Goal: Task Accomplishment & Management: Use online tool/utility

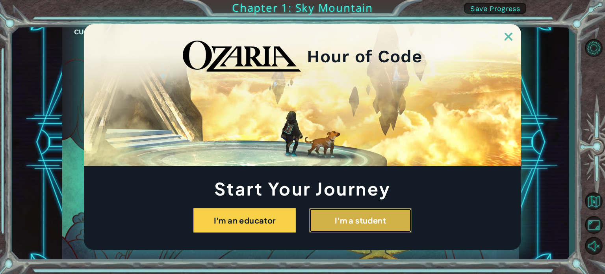
click at [342, 212] on button "I'm a student" at bounding box center [360, 220] width 102 height 24
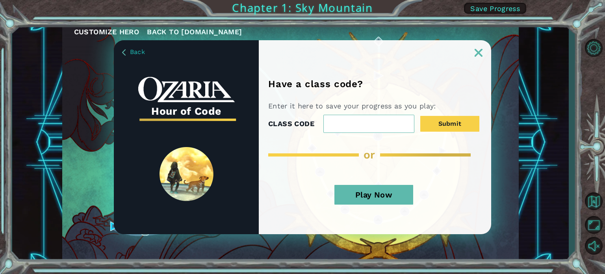
click at [379, 190] on button "Play Now" at bounding box center [373, 195] width 79 height 20
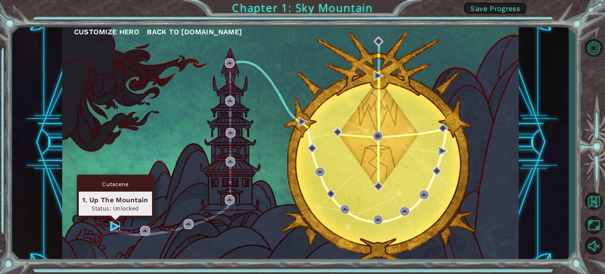
click at [115, 226] on img at bounding box center [114, 225] width 9 height 9
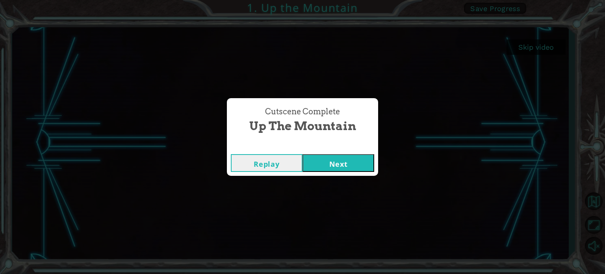
click at [331, 164] on button "Next" at bounding box center [339, 163] width 72 height 18
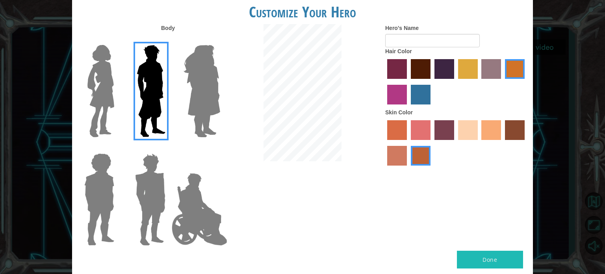
click at [206, 98] on img at bounding box center [201, 91] width 43 height 98
click at [220, 40] on input "Hero Amethyst" at bounding box center [220, 40] width 0 height 0
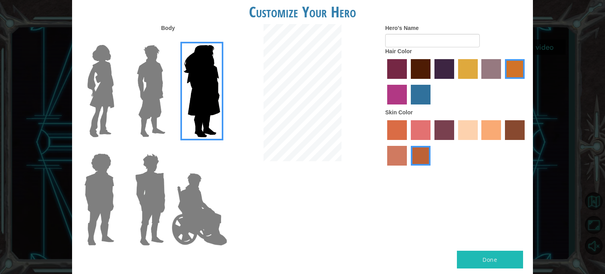
click at [108, 104] on img at bounding box center [100, 91] width 33 height 98
click at [117, 40] on input "Hero Connie" at bounding box center [117, 40] width 0 height 0
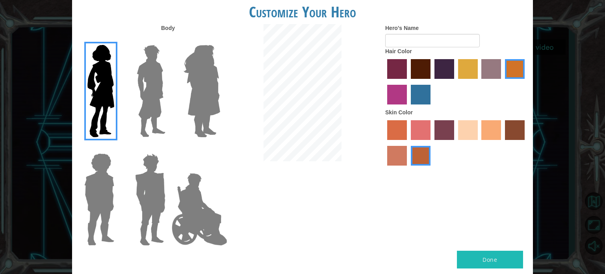
click at [102, 190] on img at bounding box center [99, 199] width 36 height 98
click at [117, 148] on input "Hero Steven" at bounding box center [117, 148] width 0 height 0
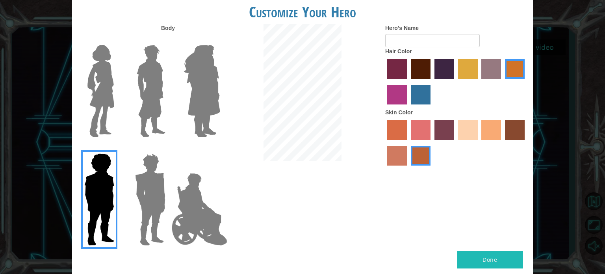
click at [154, 195] on img at bounding box center [150, 199] width 37 height 98
click at [169, 148] on input "Hero Garnet" at bounding box center [169, 148] width 0 height 0
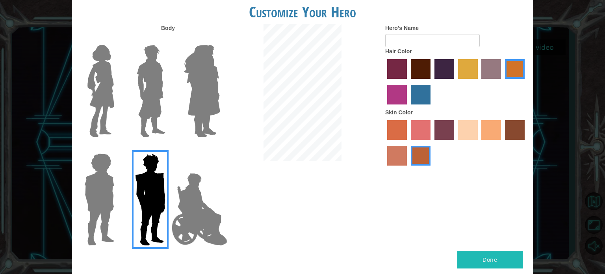
click at [183, 207] on img at bounding box center [200, 209] width 62 height 79
click at [220, 148] on input "Hero Jamie" at bounding box center [220, 148] width 0 height 0
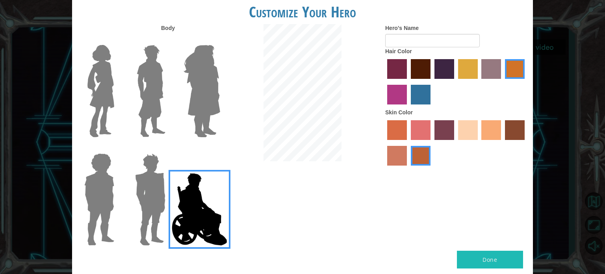
click at [110, 113] on img at bounding box center [100, 91] width 33 height 98
click at [117, 40] on input "Hero Connie" at bounding box center [117, 40] width 0 height 0
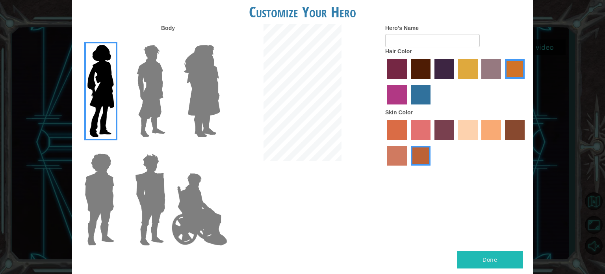
click at [418, 69] on label "maroon hair color" at bounding box center [421, 69] width 20 height 20
click at [408, 82] on input "maroon hair color" at bounding box center [408, 82] width 0 height 0
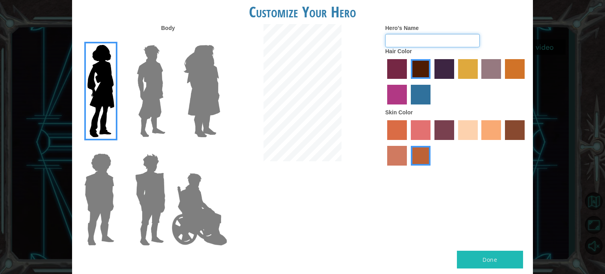
click at [414, 45] on input "Hero's Name" at bounding box center [432, 40] width 95 height 13
type input "[PERSON_NAME]"
click at [493, 254] on button "Done" at bounding box center [490, 260] width 66 height 18
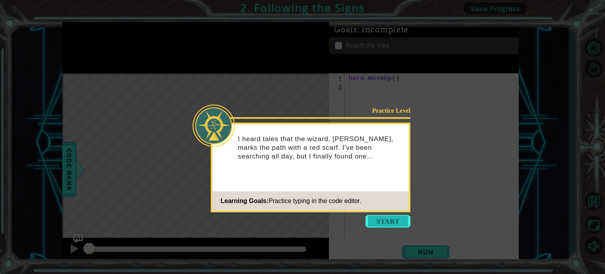
click at [383, 219] on button "Start" at bounding box center [388, 221] width 45 height 13
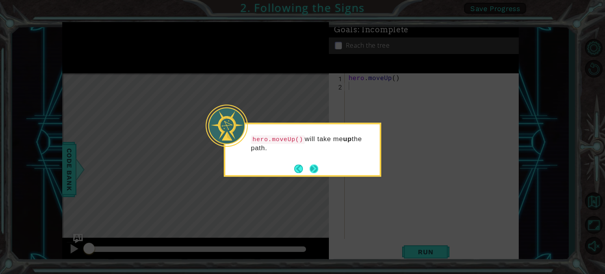
click at [313, 169] on button "Next" at bounding box center [314, 168] width 9 height 9
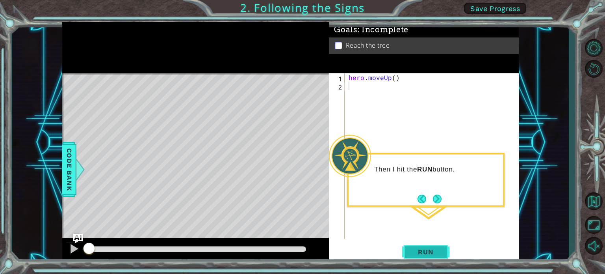
click at [423, 255] on span "Run" at bounding box center [425, 252] width 31 height 8
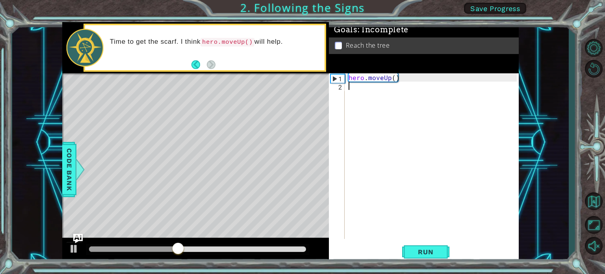
click at [364, 77] on div "hero . moveUp ( )" at bounding box center [434, 164] width 174 height 182
type textarea "hero.moveUp()"
click at [406, 249] on button "Run" at bounding box center [425, 251] width 47 height 19
click at [407, 250] on button "Run" at bounding box center [425, 251] width 47 height 19
click at [255, 177] on div "Level Map" at bounding box center [244, 189] width 364 height 232
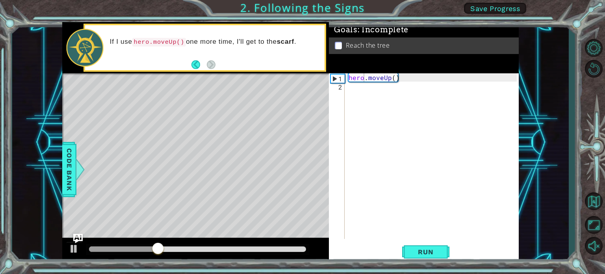
click at [404, 100] on div "hero . moveUp ( )" at bounding box center [434, 164] width 174 height 182
click at [413, 245] on button "Run" at bounding box center [425, 251] width 47 height 19
click at [350, 76] on div "hero . moveUp ( )" at bounding box center [434, 164] width 174 height 182
type textarea "hero.moveUp()"
drag, startPoint x: 353, startPoint y: 77, endPoint x: 339, endPoint y: 122, distance: 47.5
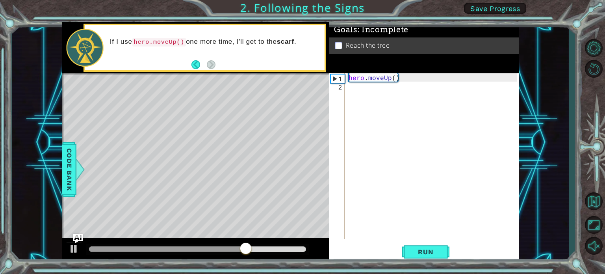
drag, startPoint x: 339, startPoint y: 122, endPoint x: 348, endPoint y: 78, distance: 44.7
click at [348, 78] on div "hero . moveUp ( )" at bounding box center [434, 164] width 174 height 182
click at [351, 80] on div "hero . moveUp ( )" at bounding box center [434, 164] width 174 height 182
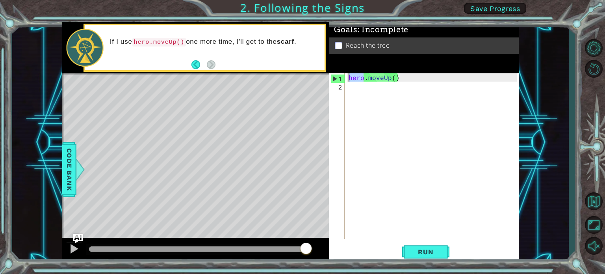
click at [345, 88] on div "hero.moveUp() 1 2 hero . moveUp ( ) ההההההההההההההההההההההההההההההההההההההההההה…" at bounding box center [423, 155] width 188 height 165
click at [346, 87] on div "hero.moveUp() 1 2 hero . moveUp ( ) ההההההההההההההההההההההההההההההההההההההההההה…" at bounding box center [423, 155] width 188 height 165
click at [346, 86] on div "hero.moveUp() 1 2 hero . moveUp ( ) ההההההההההההההההההההההההההההההההההההההההההה…" at bounding box center [423, 155] width 188 height 165
click at [347, 88] on div "hero . moveUp ( )" at bounding box center [432, 155] width 170 height 165
type textarea "h"
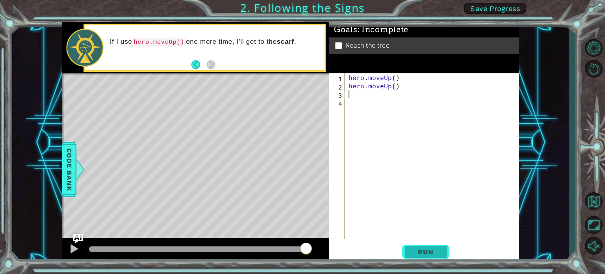
click at [449, 249] on button "Run" at bounding box center [425, 251] width 47 height 19
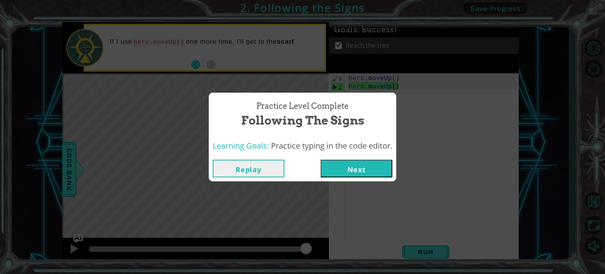
click at [348, 167] on button "Next" at bounding box center [357, 169] width 72 height 18
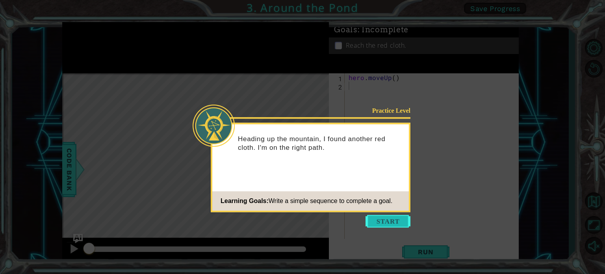
click at [392, 216] on button "Start" at bounding box center [388, 221] width 45 height 13
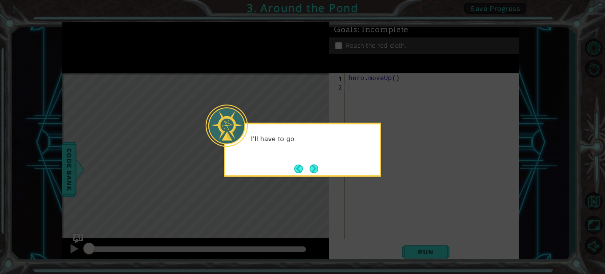
drag, startPoint x: 242, startPoint y: 204, endPoint x: 250, endPoint y: 211, distance: 11.2
click at [245, 208] on icon at bounding box center [302, 137] width 605 height 274
click at [311, 167] on button "Next" at bounding box center [314, 168] width 9 height 9
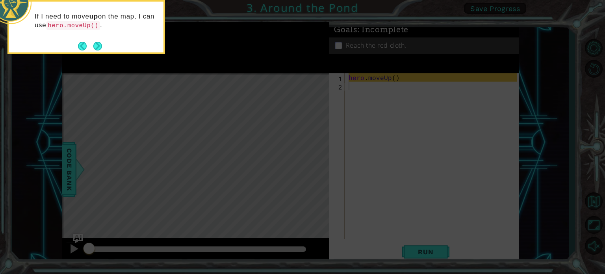
drag, startPoint x: 110, startPoint y: 37, endPoint x: 113, endPoint y: 46, distance: 9.7
click at [113, 46] on div "If I need to move up on the map, I can use hero.moveUp() ." at bounding box center [86, 27] width 158 height 54
click at [113, 44] on div "If I need to move up on the map, I can use hero.moveUp() ." at bounding box center [86, 25] width 154 height 40
click at [99, 47] on button "Next" at bounding box center [97, 45] width 9 height 9
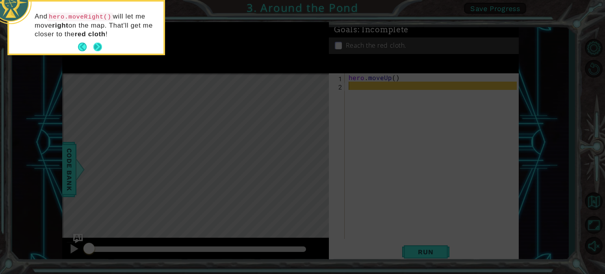
click at [100, 45] on button "Next" at bounding box center [98, 47] width 10 height 10
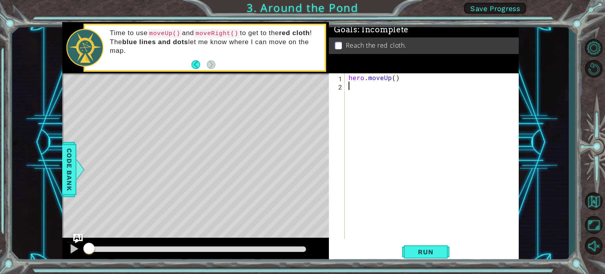
type textarea "h"
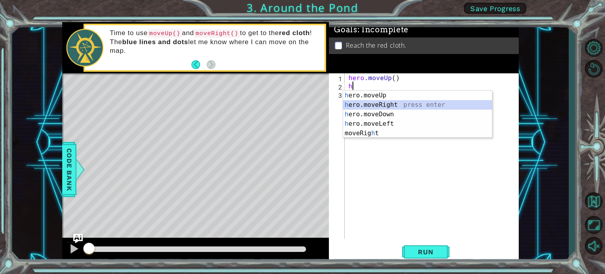
click at [377, 101] on div "h ero.moveUp press enter h ero.moveRight press enter h ero.moveDown press enter…" at bounding box center [417, 124] width 149 height 66
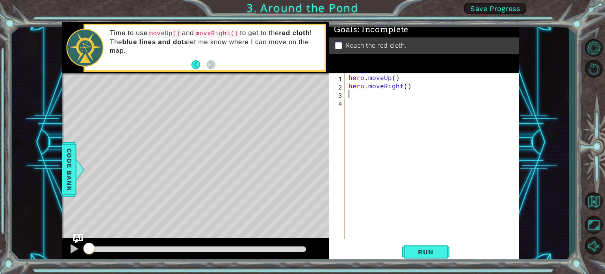
click at [393, 89] on div "hero . moveUp ( ) hero . moveRight ( )" at bounding box center [434, 164] width 174 height 182
drag, startPoint x: 373, startPoint y: 85, endPoint x: 429, endPoint y: 78, distance: 56.8
click at [429, 78] on div "hero . moveUp ( ) hero . moveRight ( )" at bounding box center [434, 164] width 174 height 182
drag, startPoint x: 411, startPoint y: 86, endPoint x: 351, endPoint y: 85, distance: 59.9
click at [351, 85] on div "hero . moveUp ( ) hero . moveRight ( )" at bounding box center [434, 164] width 174 height 182
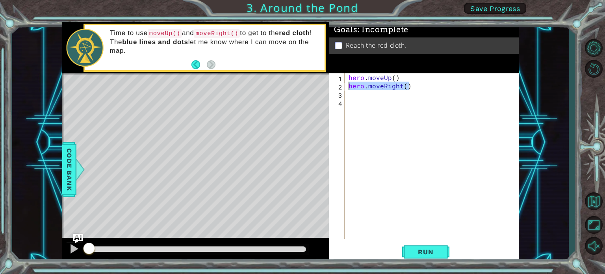
type textarea "hero.moveRight()"
type textarea "h"
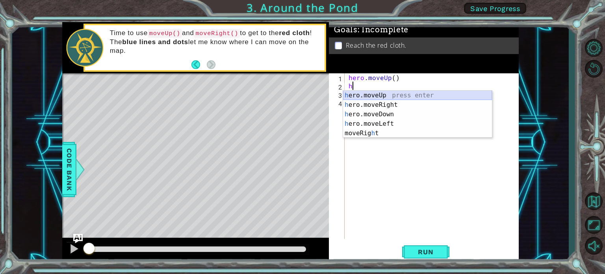
click at [374, 95] on div "h ero.moveUp press enter h ero.moveRight press enter h ero.moveDown press enter…" at bounding box center [417, 124] width 149 height 66
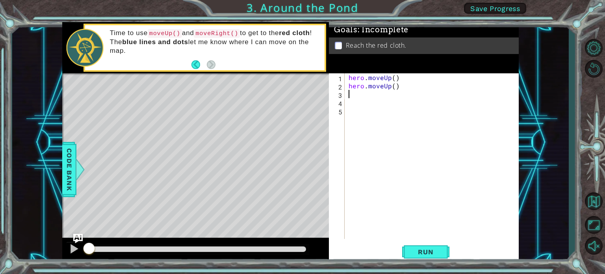
type textarea "h"
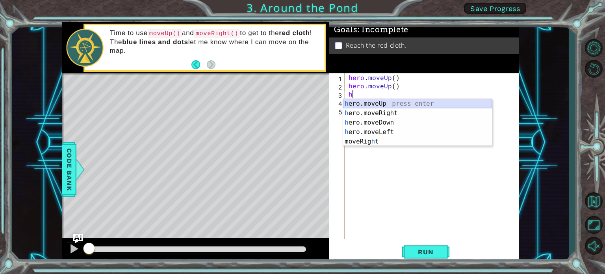
click at [376, 104] on div "h ero.moveUp press enter h ero.moveRight press enter h ero.moveDown press enter…" at bounding box center [417, 132] width 149 height 66
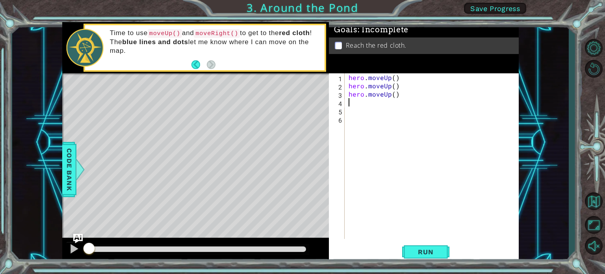
type textarea "h"
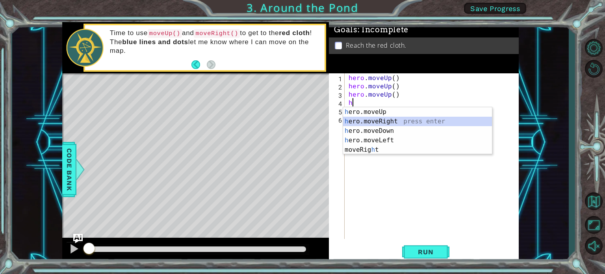
click at [370, 117] on div "h ero.moveUp press enter h ero.moveRight press enter h ero.moveDown press enter…" at bounding box center [417, 140] width 149 height 66
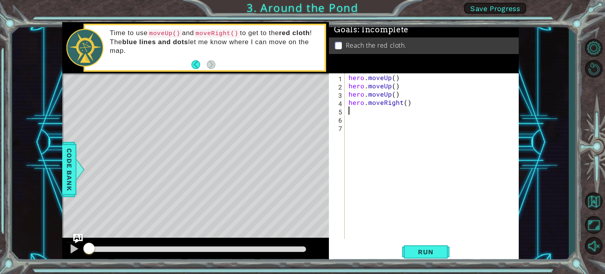
type textarea "h"
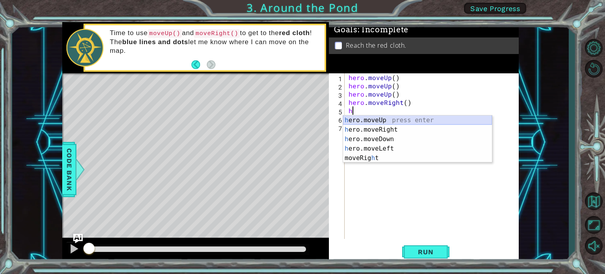
click at [375, 121] on div "h ero.moveUp press enter h ero.moveRight press enter h ero.moveDown press enter…" at bounding box center [417, 148] width 149 height 66
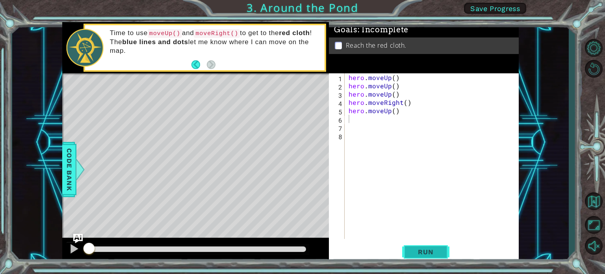
click at [419, 258] on button "Run" at bounding box center [425, 251] width 47 height 19
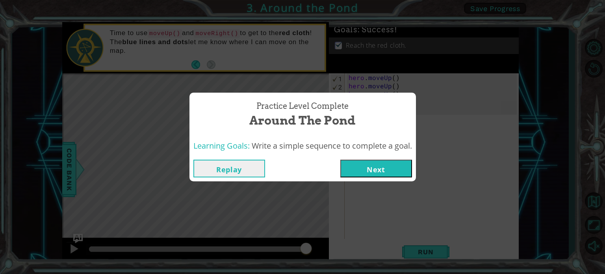
click at [380, 168] on button "Next" at bounding box center [376, 169] width 72 height 18
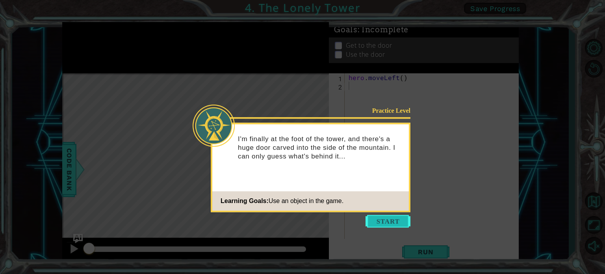
click at [391, 221] on button "Start" at bounding box center [388, 221] width 45 height 13
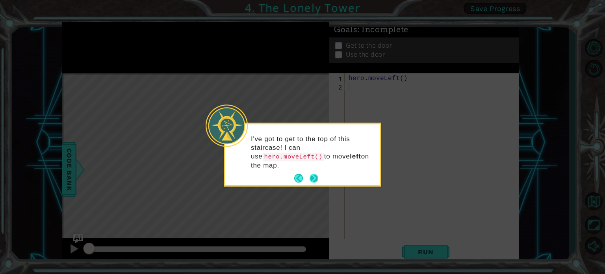
click at [310, 174] on button "Next" at bounding box center [314, 178] width 9 height 9
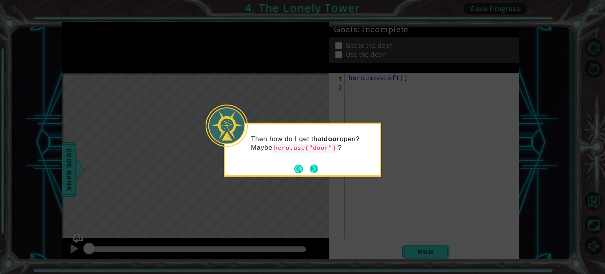
click at [318, 167] on button "Next" at bounding box center [314, 168] width 9 height 9
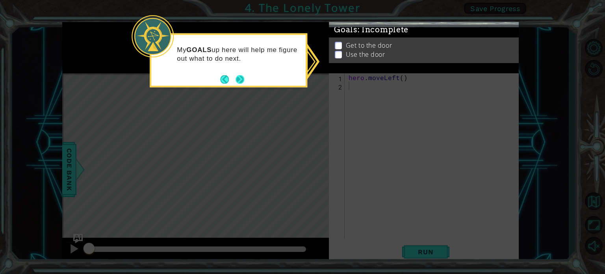
click at [240, 78] on button "Next" at bounding box center [240, 79] width 9 height 9
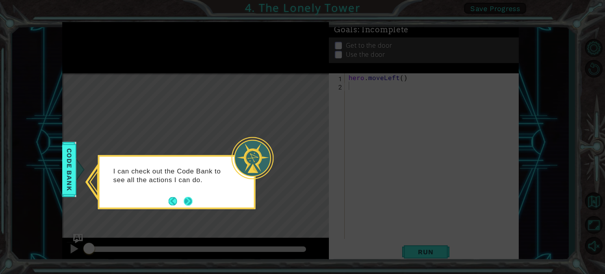
click at [190, 200] on button "Next" at bounding box center [188, 201] width 9 height 9
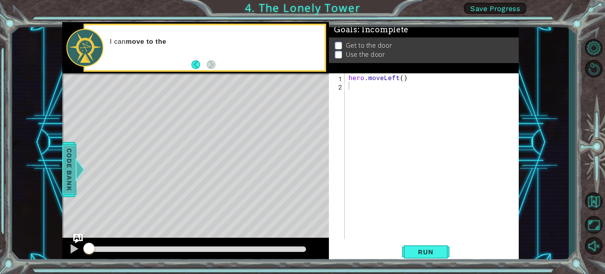
click at [63, 170] on span "Code Bank" at bounding box center [63, 169] width 13 height 48
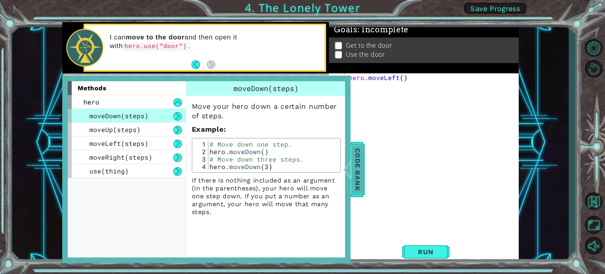
click at [358, 177] on span "Code Bank" at bounding box center [354, 169] width 13 height 48
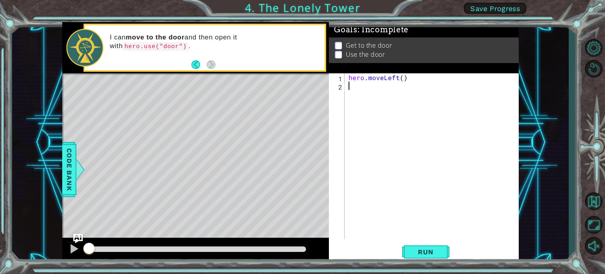
click at [352, 86] on div "hero . moveLeft ( )" at bounding box center [434, 164] width 174 height 182
type textarea "h"
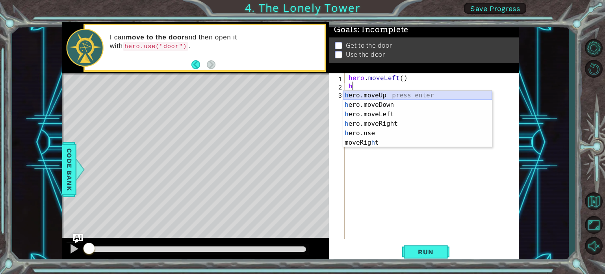
click at [360, 97] on div "h ero.moveUp press enter h ero.moveDown press enter h ero.moveLeft press enter …" at bounding box center [417, 129] width 149 height 76
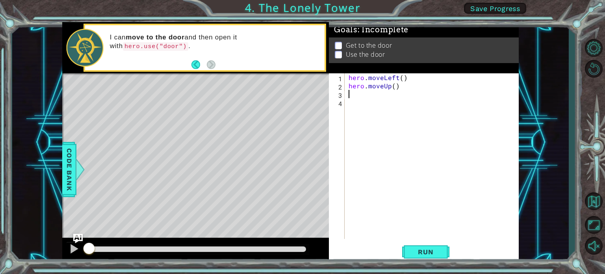
type textarea "h"
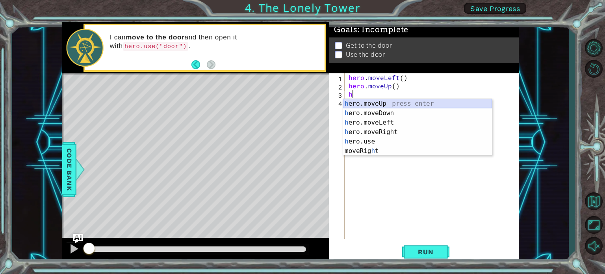
click at [367, 105] on div "h ero.moveUp press enter h ero.moveDown press enter h ero.moveLeft press enter …" at bounding box center [417, 137] width 149 height 76
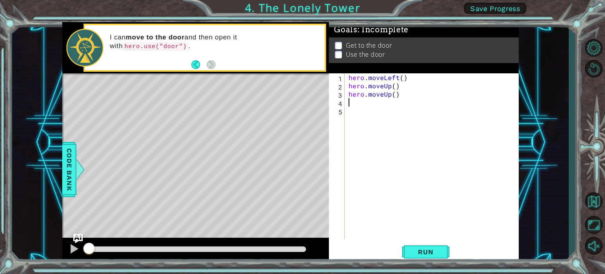
type textarea "h"
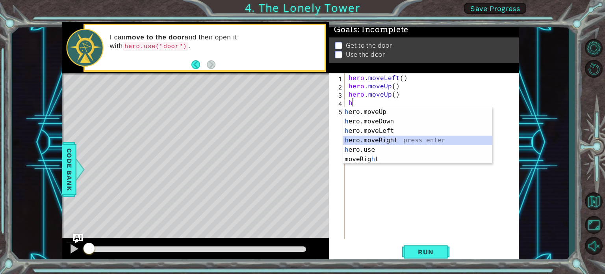
click at [381, 143] on div "h ero.moveUp press enter h ero.moveDown press enter h ero.moveLeft press enter …" at bounding box center [417, 145] width 149 height 76
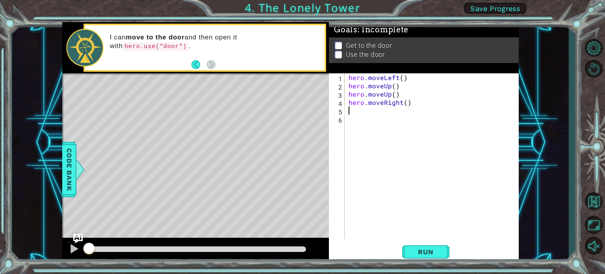
type textarea "h"
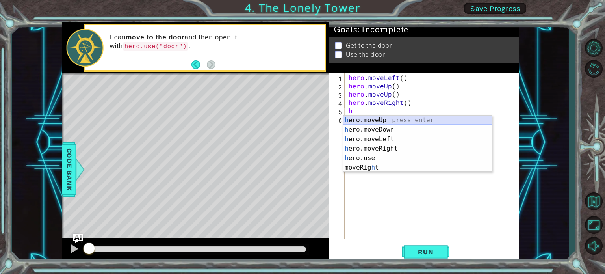
drag, startPoint x: 374, startPoint y: 121, endPoint x: 372, endPoint y: 115, distance: 6.5
click at [374, 120] on div "h ero.moveUp press enter h ero.moveDown press enter h ero.moveLeft press enter …" at bounding box center [417, 153] width 149 height 76
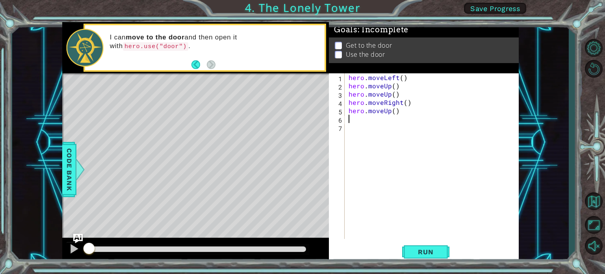
type textarea "h"
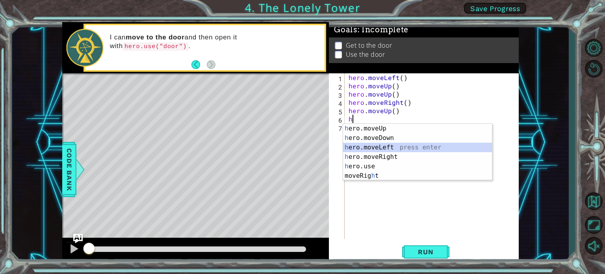
click at [365, 148] on div "h ero.moveUp press enter h ero.moveDown press enter h ero.moveLeft press enter …" at bounding box center [417, 162] width 149 height 76
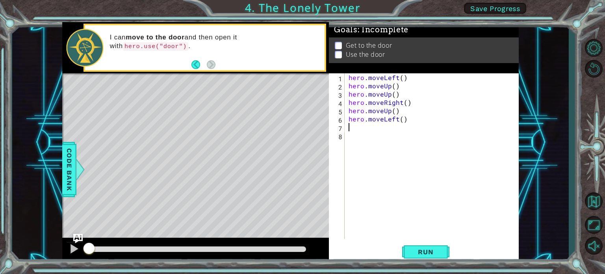
type textarea "h"
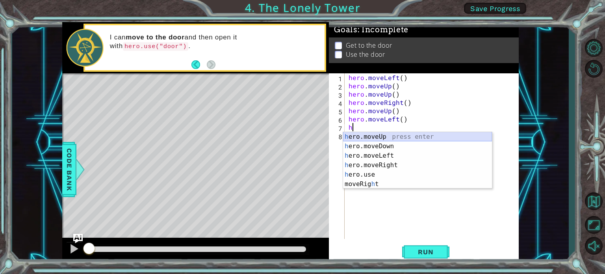
click at [363, 138] on div "h ero.moveUp press enter h ero.moveDown press enter h ero.moveLeft press enter …" at bounding box center [417, 170] width 149 height 76
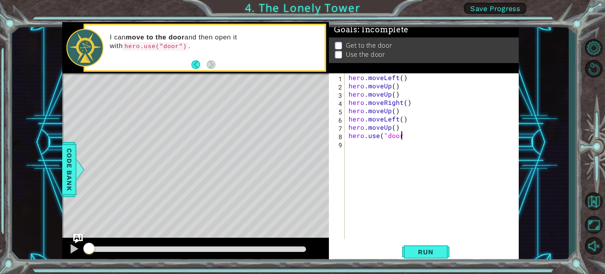
scroll to position [0, 3]
click at [427, 258] on button "Run" at bounding box center [425, 251] width 47 height 19
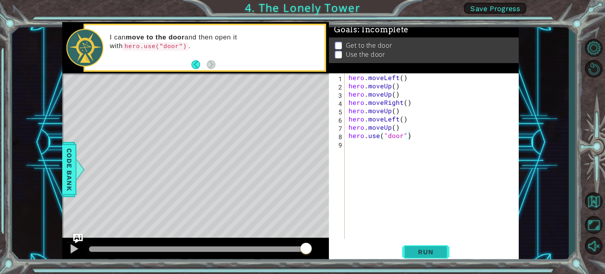
click at [426, 255] on span "Run" at bounding box center [425, 252] width 31 height 8
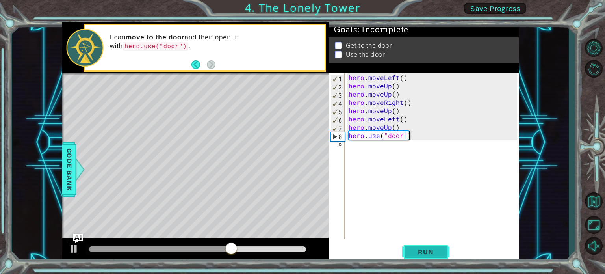
click at [414, 255] on span "Run" at bounding box center [425, 252] width 31 height 8
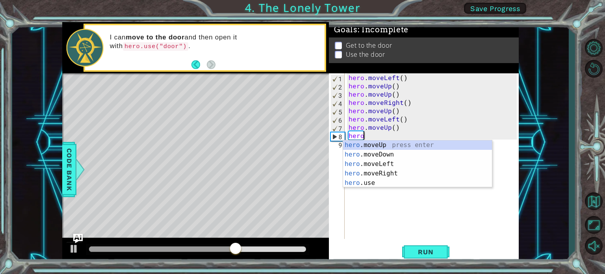
type textarea "h"
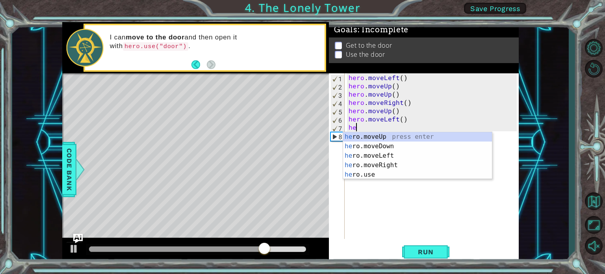
type textarea "h"
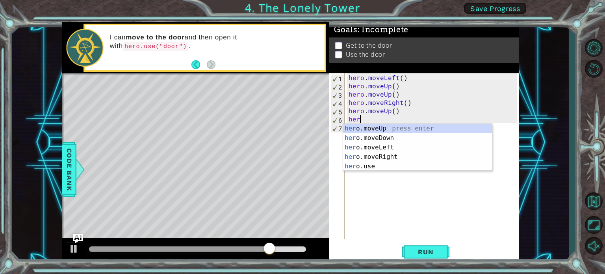
type textarea "h"
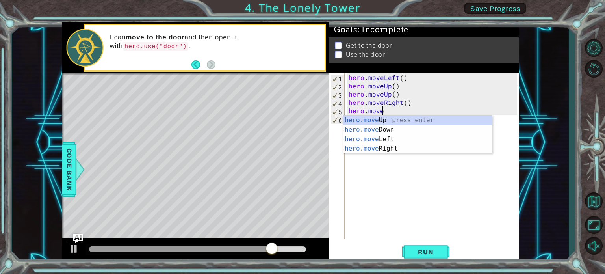
type textarea "h"
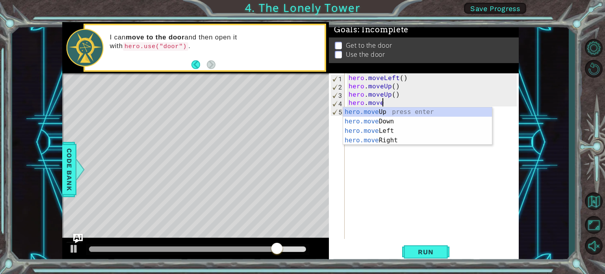
type textarea "h"
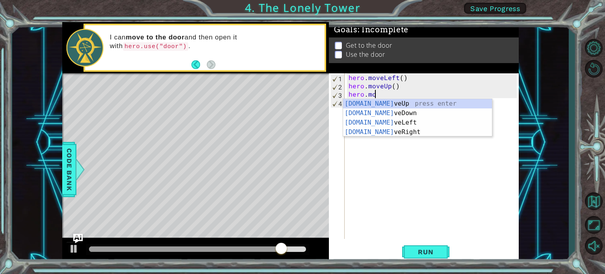
type textarea "h"
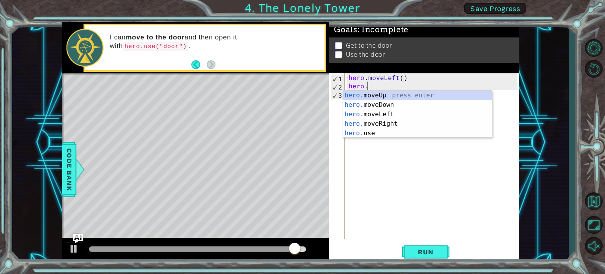
type textarea "h"
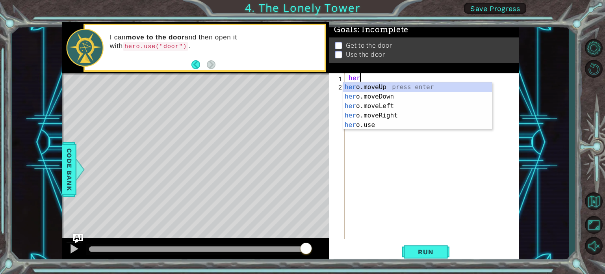
type textarea "h"
